Goal: Navigation & Orientation: Find specific page/section

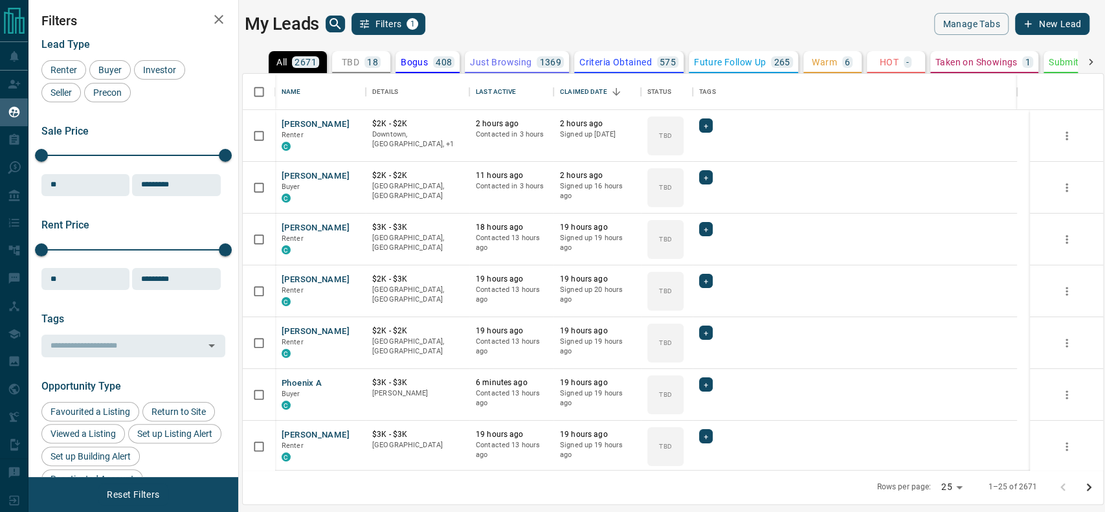
scroll to position [383, 847]
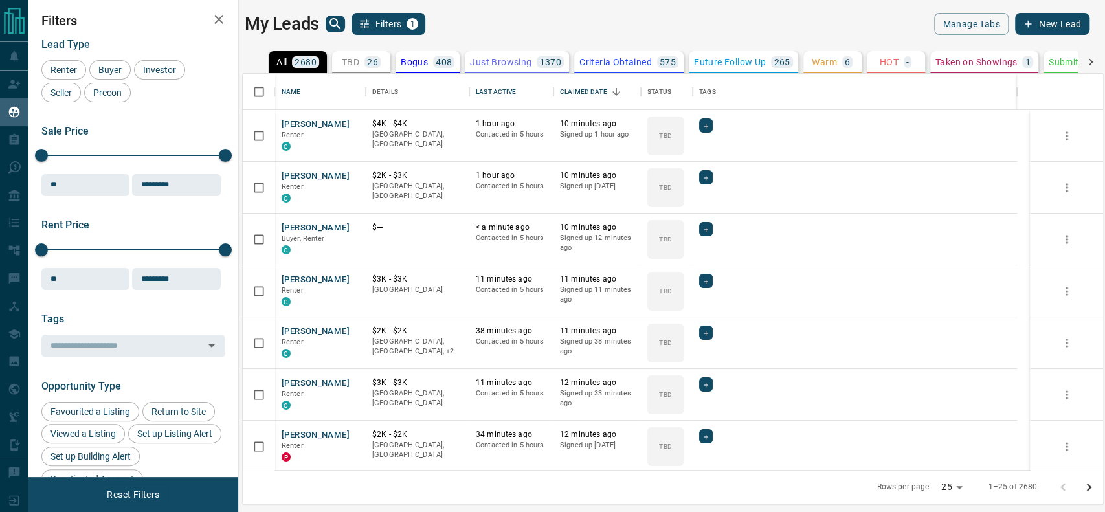
click at [359, 63] on div "TBD 26" at bounding box center [361, 62] width 39 height 12
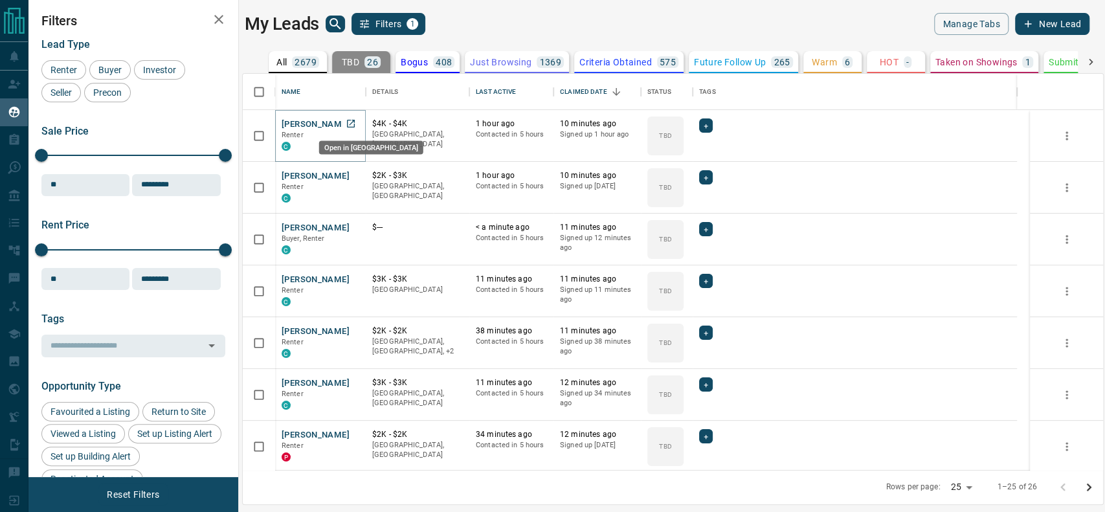
click at [352, 124] on icon "Open in New Tab" at bounding box center [351, 124] width 10 height 10
click at [351, 181] on link "Open in New Tab" at bounding box center [351, 175] width 17 height 17
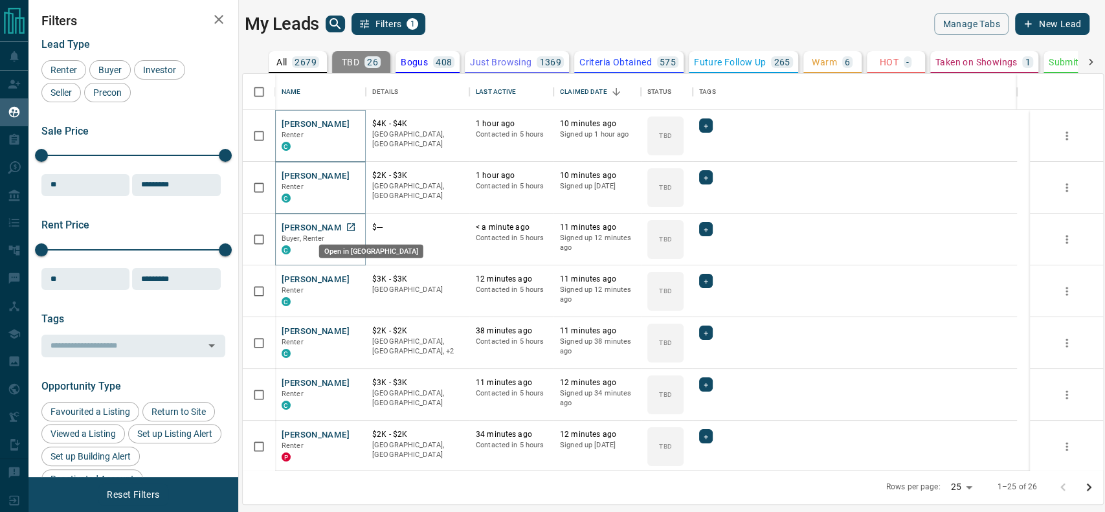
click at [352, 223] on icon "Open in New Tab" at bounding box center [351, 227] width 8 height 8
click at [354, 288] on div "Open in [GEOGRAPHIC_DATA]" at bounding box center [371, 300] width 107 height 24
click at [356, 280] on icon "Open in New Tab" at bounding box center [351, 279] width 10 height 10
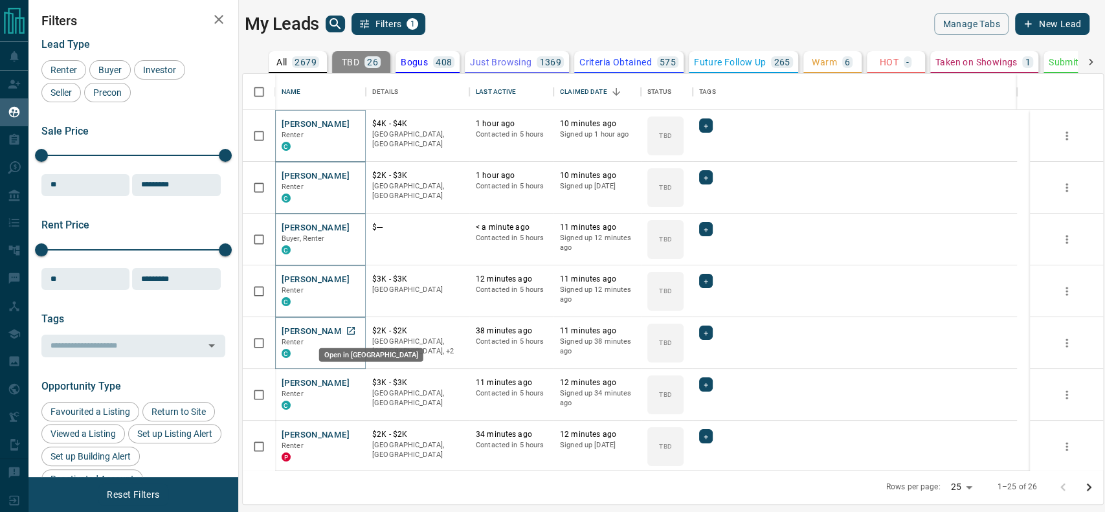
click at [352, 337] on link "Open in New Tab" at bounding box center [351, 330] width 17 height 17
click at [350, 381] on icon "Open in New Tab" at bounding box center [351, 383] width 10 height 10
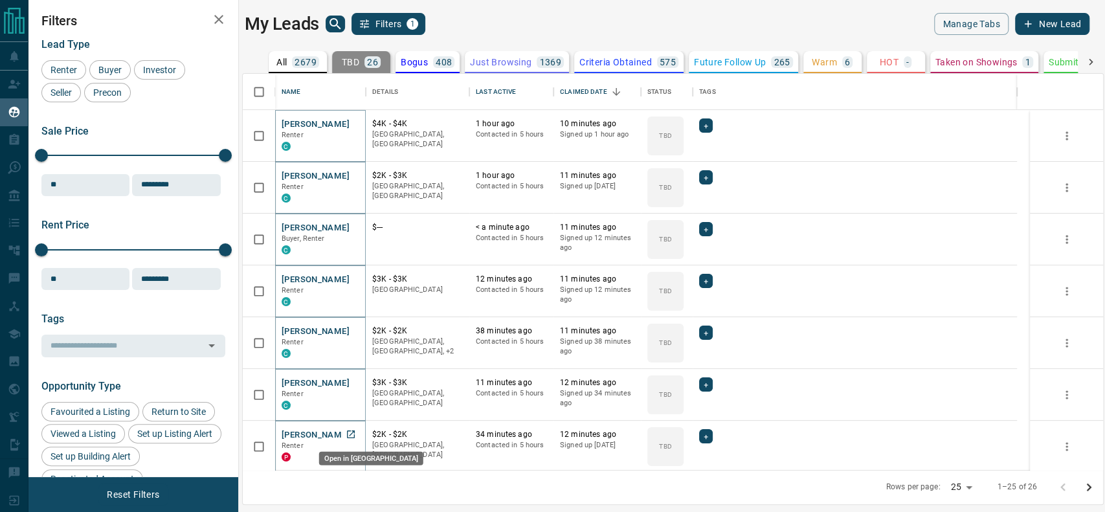
click at [350, 431] on icon "Open in New Tab" at bounding box center [351, 434] width 10 height 10
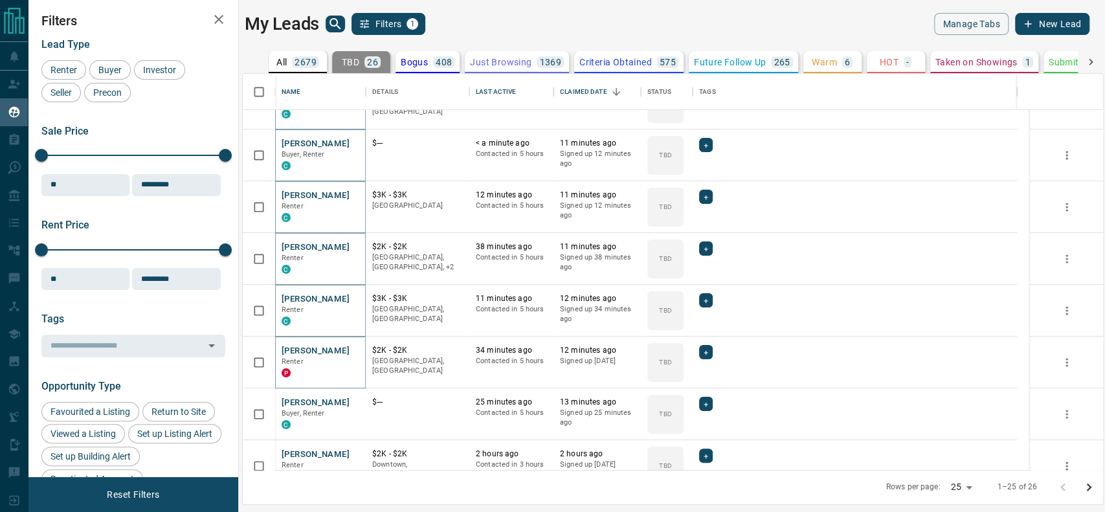
scroll to position [85, 0]
click at [357, 401] on link "Open in New Tab" at bounding box center [351, 400] width 17 height 17
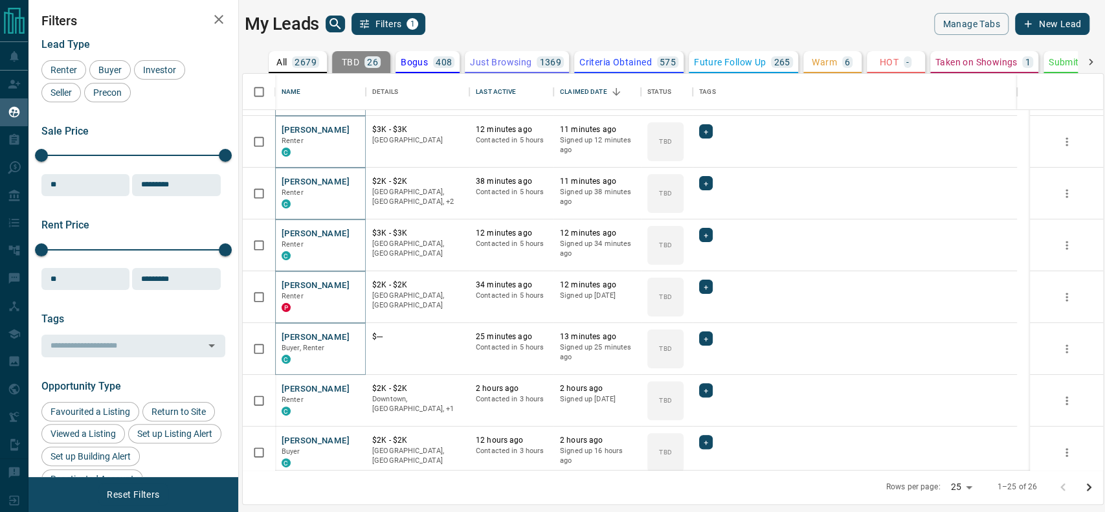
scroll to position [158, 0]
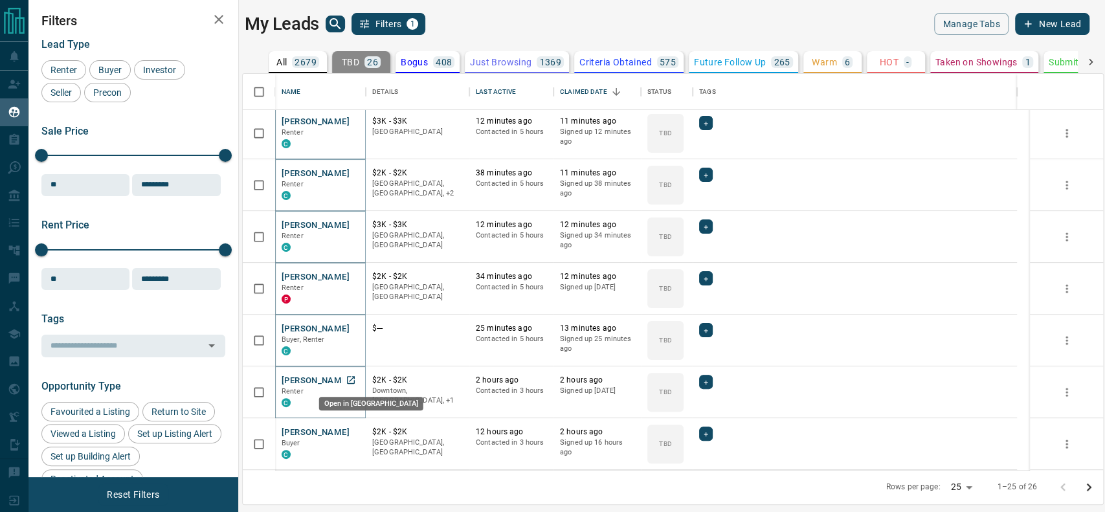
click at [347, 380] on icon "Open in New Tab" at bounding box center [351, 380] width 8 height 8
click at [346, 430] on icon "Open in New Tab" at bounding box center [351, 432] width 10 height 10
